Goal: Information Seeking & Learning: Check status

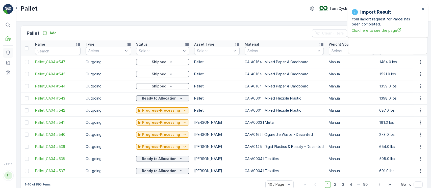
scroll to position [0, 248]
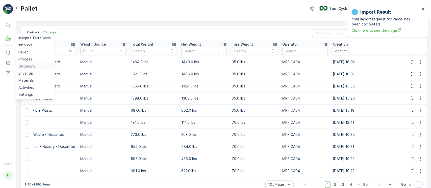
click at [26, 66] on p "Outbound" at bounding box center [26, 66] width 17 height 5
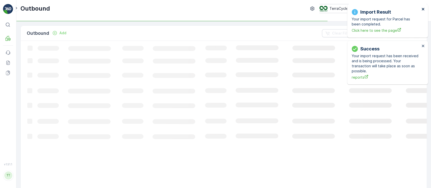
click at [421, 9] on icon "close" at bounding box center [423, 9] width 4 height 4
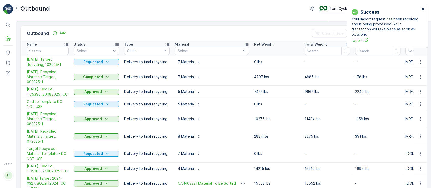
click at [421, 9] on icon "close" at bounding box center [423, 9] width 4 height 4
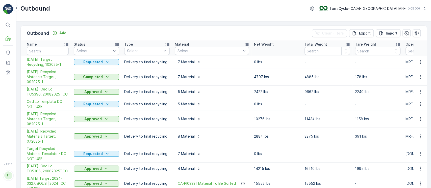
click at [423, 9] on icon at bounding box center [424, 8] width 2 height 3
type input "cms"
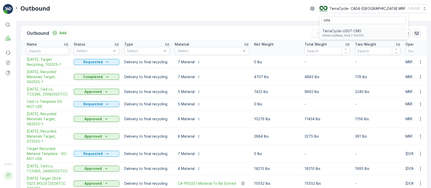
click at [392, 34] on div "TerraCycle-US07-CMS America/New_York (-04:00)" at bounding box center [363, 32] width 87 height 11
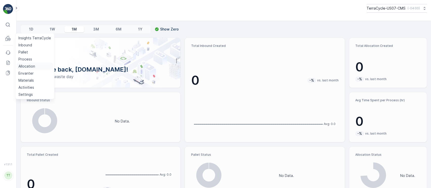
click at [29, 65] on p "Allocation" at bounding box center [26, 66] width 17 height 5
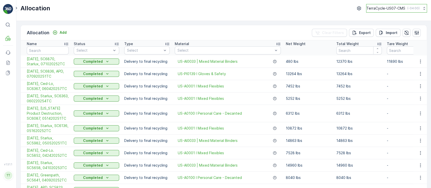
click at [396, 9] on p "TerraCycle-US07-CMS" at bounding box center [385, 8] width 39 height 5
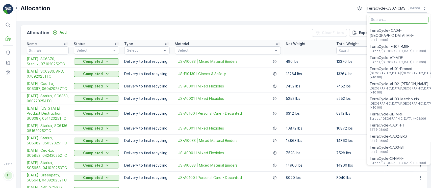
click at [380, 22] on input "Menu" at bounding box center [398, 20] width 60 height 8
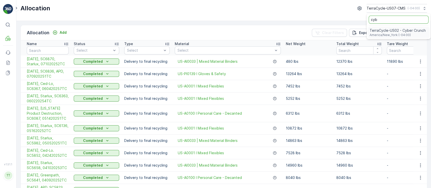
type input "cyb"
click at [385, 30] on span "TerraCycle-US02 - Cyber Crunch" at bounding box center [397, 30] width 56 height 5
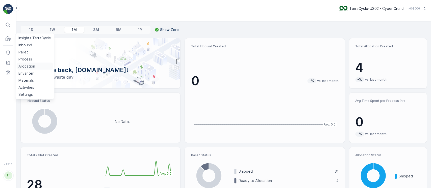
click at [34, 67] on p "Allocation" at bounding box center [26, 66] width 17 height 5
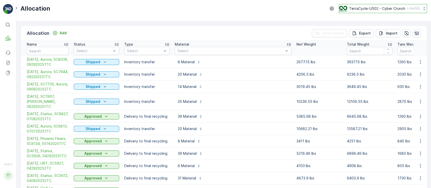
click at [395, 12] on button "TerraCycle-US02 - Cyber Crunch ( -04:00 )" at bounding box center [383, 8] width 88 height 9
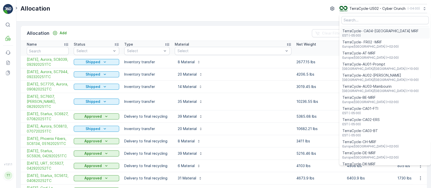
click at [382, 33] on span "TerraCycle- CA04-[GEOGRAPHIC_DATA] MRF" at bounding box center [380, 31] width 76 height 5
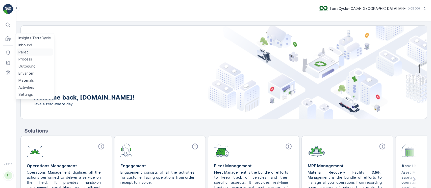
click at [22, 51] on p "Pallet" at bounding box center [23, 52] width 10 height 5
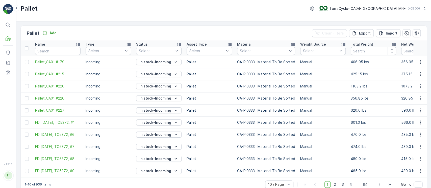
scroll to position [0, 354]
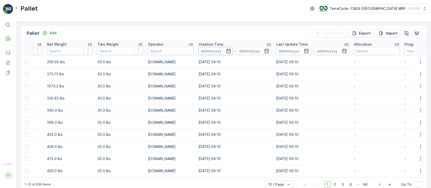
click at [219, 49] on input at bounding box center [215, 51] width 35 height 8
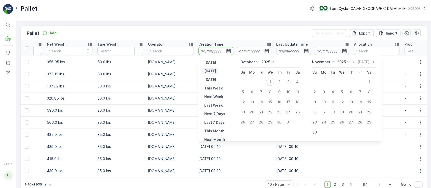
click at [212, 72] on p "Today" at bounding box center [210, 71] width 12 height 5
type input "01.10.2025"
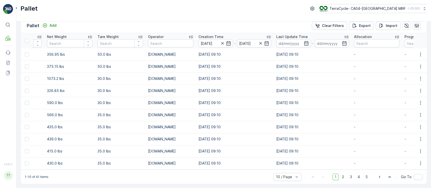
scroll to position [11, 0]
click at [293, 170] on div "50 / Page" at bounding box center [287, 166] width 28 height 8
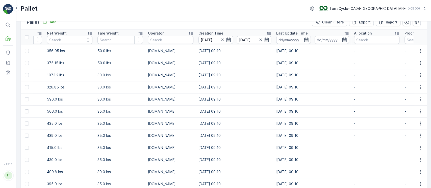
click at [141, 104] on td "30.0 lbs" at bounding box center [120, 99] width 50 height 12
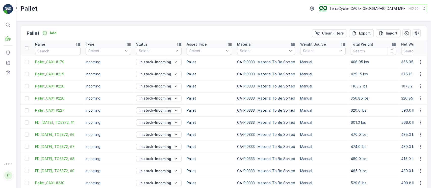
click at [372, 7] on p "TerraCycle- CA04-Canada MRF" at bounding box center [367, 8] width 76 height 5
type input "cyb"
click at [361, 31] on span "TerraCycle-US02 - Cyber Crunch" at bounding box center [350, 31] width 56 height 5
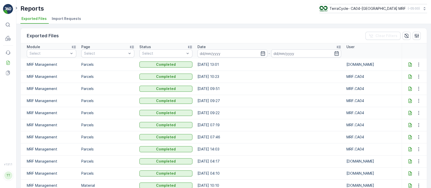
click at [77, 22] on li "Import Requests" at bounding box center [67, 19] width 32 height 9
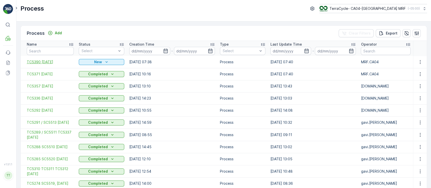
click at [36, 62] on span "TC5390 01-Oct-25" at bounding box center [50, 62] width 47 height 5
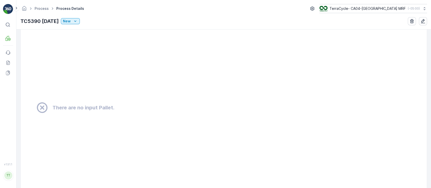
scroll to position [404, 0]
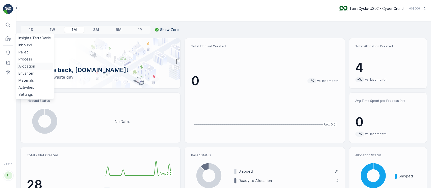
click at [27, 65] on p "Allocation" at bounding box center [26, 66] width 17 height 5
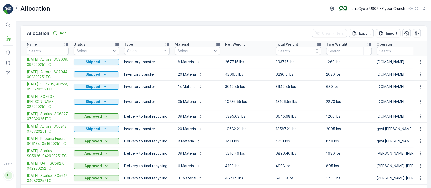
click at [393, 9] on p "TerraCycle-US02 - Cyber Crunch" at bounding box center [377, 8] width 56 height 5
type input "8"
click at [391, 35] on div "TerraCycle-US08-[GEOGRAPHIC_DATA] America/[GEOGRAPHIC_DATA] (-05:00)" at bounding box center [384, 32] width 89 height 11
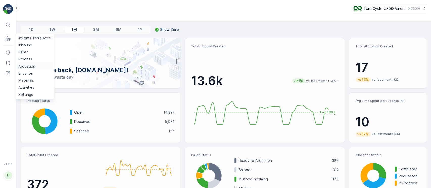
click at [29, 64] on p "Allocation" at bounding box center [26, 66] width 17 height 5
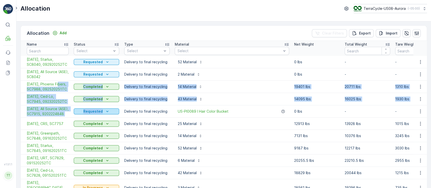
drag, startPoint x: 25, startPoint y: 88, endPoint x: 115, endPoint y: 118, distance: 94.4
drag, startPoint x: 25, startPoint y: 82, endPoint x: 145, endPoint y: 124, distance: 127.2
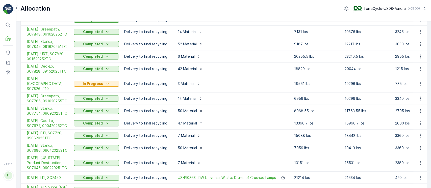
scroll to position [134, 0]
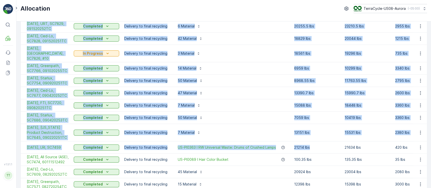
click at [317, 150] on p "21214 lbs" at bounding box center [316, 147] width 45 height 5
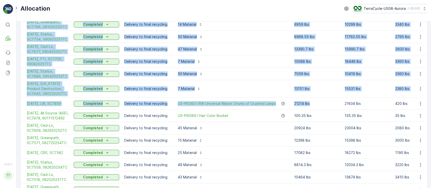
scroll to position [202, 0]
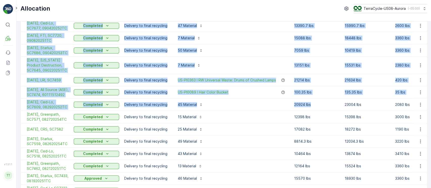
click at [324, 107] on p "20924 lbs" at bounding box center [316, 104] width 45 height 5
copy tbody "[DATE], Phoenix Fibers, SC7988, 092520251TC Completed Delivery to final recycli…"
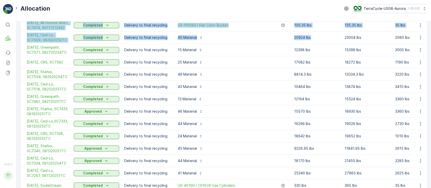
scroll to position [235, 0]
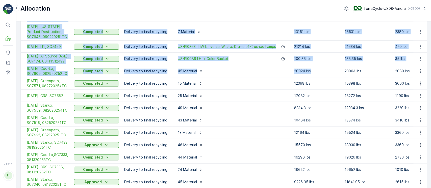
click at [221, 75] on div "45 Material" at bounding box center [232, 71] width 114 height 8
